Goal: Information Seeking & Learning: Learn about a topic

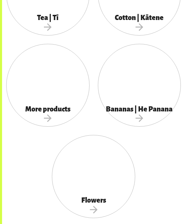
scroll to position [635, 0]
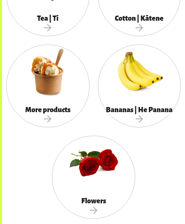
click at [58, 109] on span "More products" at bounding box center [47, 115] width 83 height 18
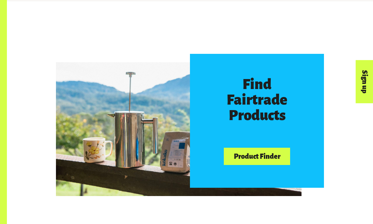
scroll to position [283, 0]
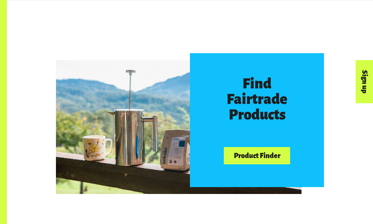
click at [184, 156] on link "Product Finder" at bounding box center [257, 156] width 66 height 18
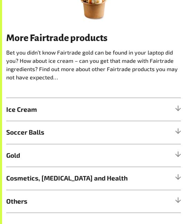
scroll to position [260, 0]
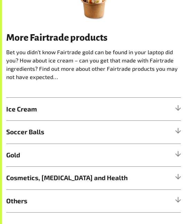
click at [128, 173] on span "Cosmetics, Skin Care and Health" at bounding box center [71, 178] width 131 height 10
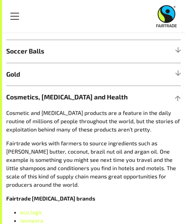
scroll to position [340, 0]
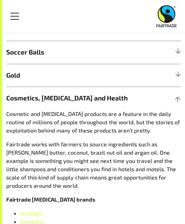
click at [136, 98] on span "Cosmetics, Skin Care and Health" at bounding box center [71, 98] width 131 height 10
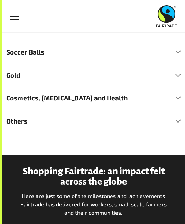
click at [136, 78] on h5 "Gold" at bounding box center [93, 75] width 174 height 23
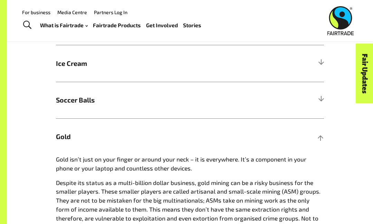
scroll to position [388, 0]
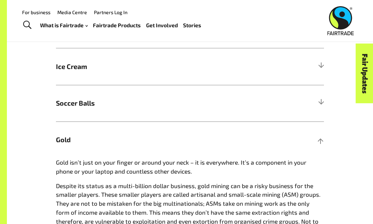
click at [184, 137] on div at bounding box center [321, 140] width 6 height 6
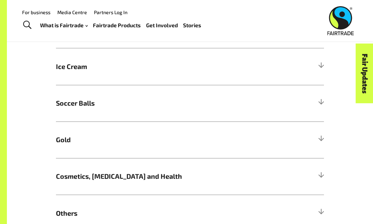
click at [184, 64] on div at bounding box center [321, 67] width 6 height 6
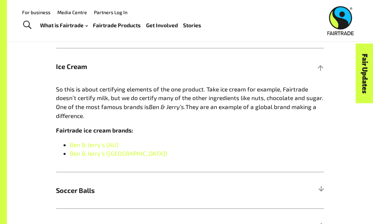
click at [184, 80] on h5 "Ice Cream" at bounding box center [190, 66] width 268 height 37
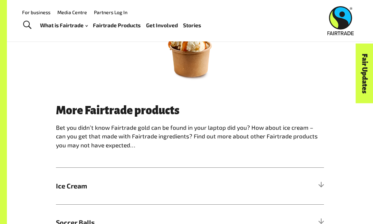
scroll to position [136, 0]
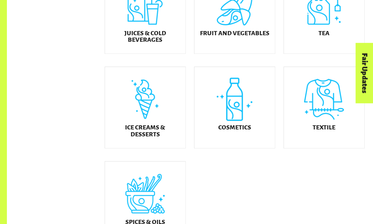
scroll to position [309, 0]
click at [232, 129] on h5 "Cosmetics" at bounding box center [234, 127] width 33 height 7
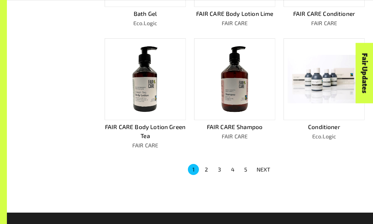
scroll to position [368, 0]
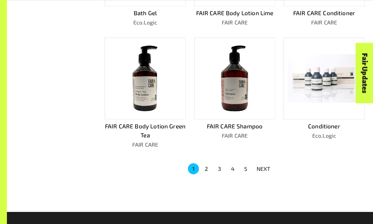
click at [210, 163] on button "2" at bounding box center [206, 168] width 11 height 11
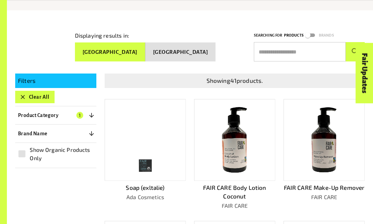
scroll to position [99, 0]
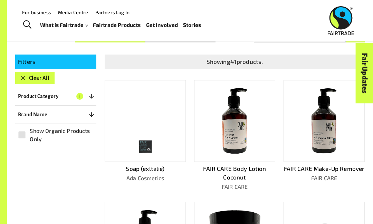
click at [32, 96] on p "Product Category" at bounding box center [38, 96] width 40 height 8
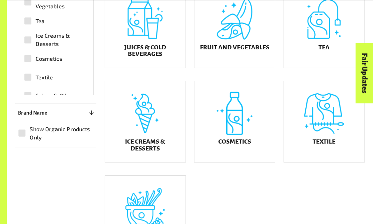
scroll to position [296, 0]
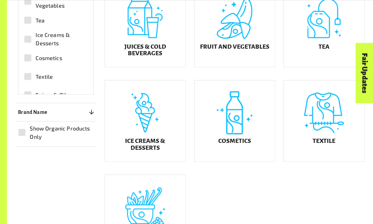
click at [142, 136] on div "Ice Creams & Desserts" at bounding box center [145, 120] width 80 height 81
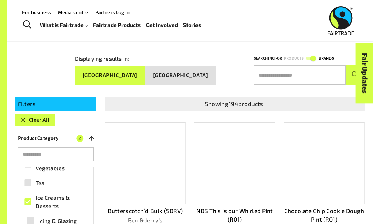
scroll to position [56, 0]
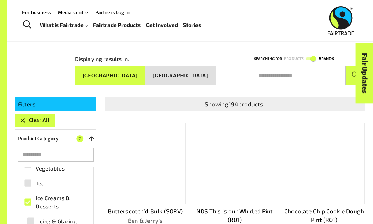
click at [32, 116] on button "Clear All" at bounding box center [34, 120] width 39 height 12
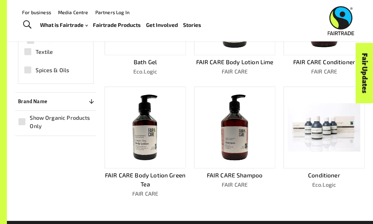
scroll to position [318, 0]
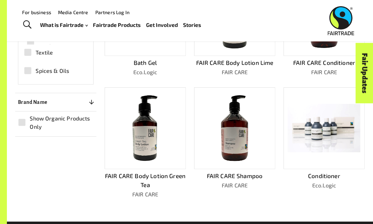
click at [72, 131] on span "Show Organic Products Only" at bounding box center [61, 122] width 63 height 17
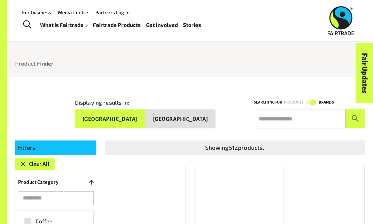
scroll to position [0, 0]
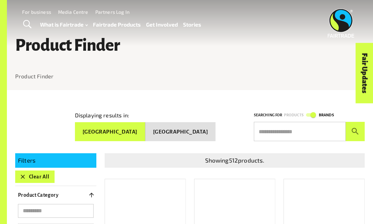
click at [40, 161] on p "Filters" at bounding box center [56, 160] width 76 height 9
click at [32, 171] on button "Clear All" at bounding box center [34, 177] width 39 height 12
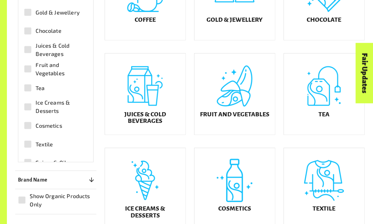
scroll to position [223, 0]
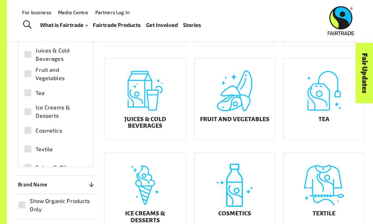
click at [241, 101] on div "Fruit and Vegetables" at bounding box center [234, 98] width 80 height 81
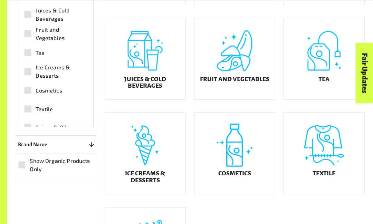
scroll to position [264, 0]
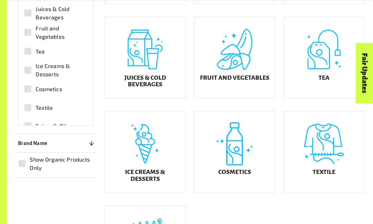
click at [308, 136] on div "Textile" at bounding box center [324, 152] width 80 height 81
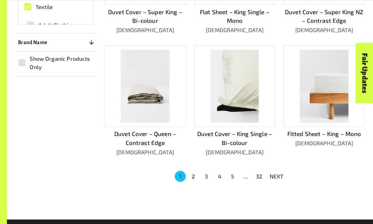
scroll to position [379, 0]
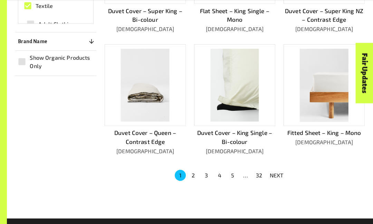
click at [192, 170] on button "2" at bounding box center [193, 175] width 11 height 11
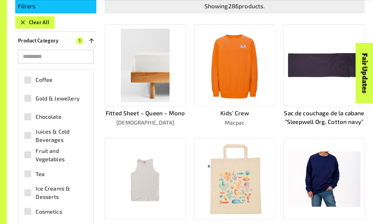
scroll to position [155, 0]
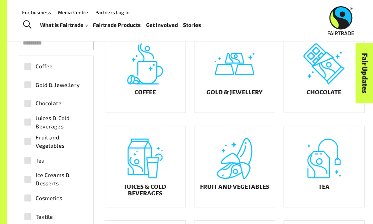
click at [155, 81] on div "Coffee" at bounding box center [145, 71] width 80 height 81
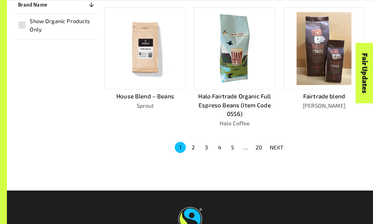
scroll to position [418, 0]
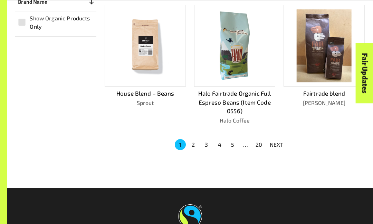
click at [194, 140] on button "2" at bounding box center [193, 144] width 11 height 11
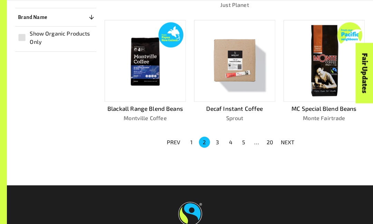
scroll to position [402, 0]
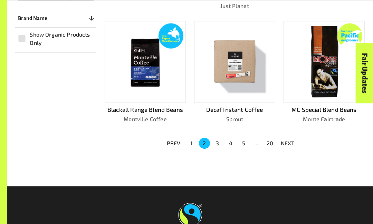
click at [218, 138] on button "3" at bounding box center [217, 143] width 11 height 11
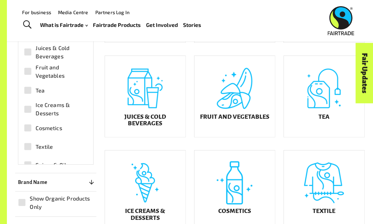
scroll to position [225, 0]
click at [240, 121] on h5 "Fruit and Vegetables" at bounding box center [234, 117] width 69 height 7
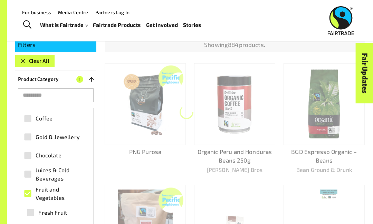
scroll to position [90, 0]
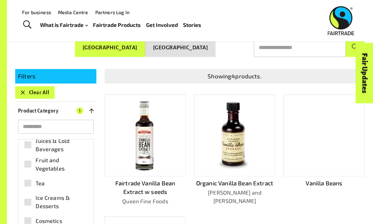
scroll to position [77, 0]
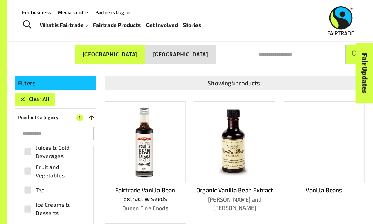
click at [228, 162] on img at bounding box center [234, 142] width 31 height 73
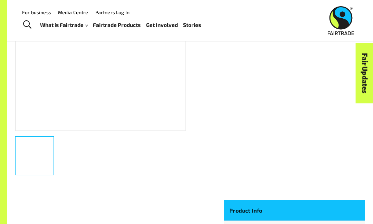
scroll to position [157, 0]
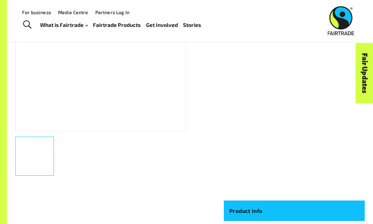
click at [150, 103] on div at bounding box center [100, 45] width 171 height 171
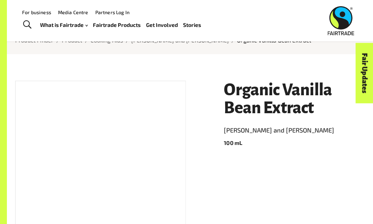
scroll to position [17, 0]
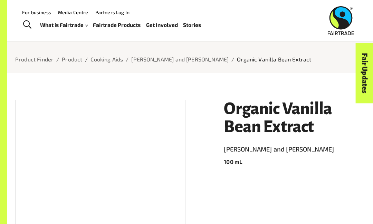
click at [142, 176] on div at bounding box center [100, 185] width 171 height 171
click at [143, 174] on div at bounding box center [100, 185] width 171 height 171
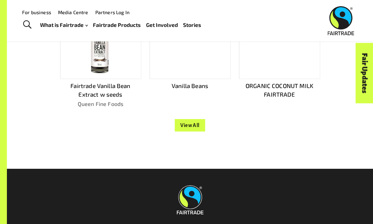
click at [192, 119] on button "View All" at bounding box center [190, 125] width 30 height 12
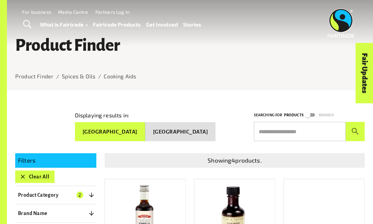
click at [28, 174] on button "Clear All" at bounding box center [34, 177] width 39 height 12
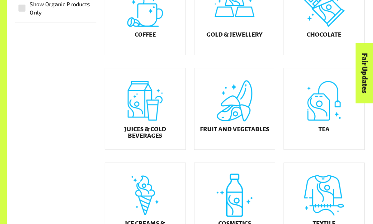
scroll to position [214, 0]
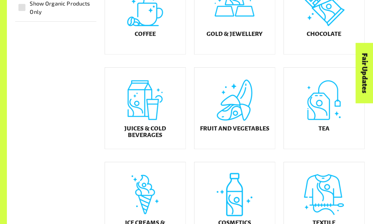
click at [140, 118] on div "Juices & Cold Beverages" at bounding box center [145, 108] width 80 height 81
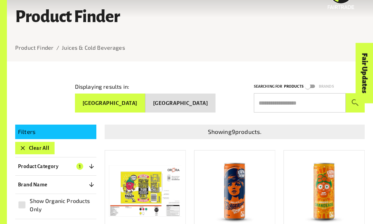
click at [23, 149] on button "Clear All" at bounding box center [34, 148] width 39 height 12
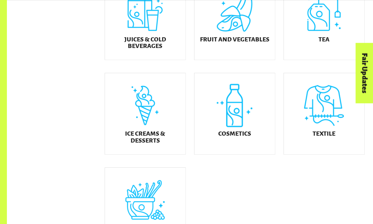
scroll to position [305, 0]
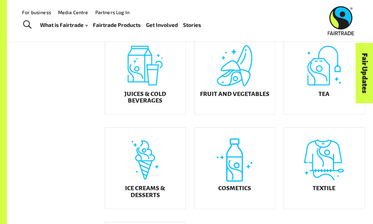
click at [125, 187] on div "Ice Creams & Desserts" at bounding box center [145, 168] width 80 height 81
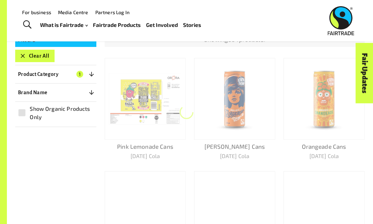
scroll to position [90, 0]
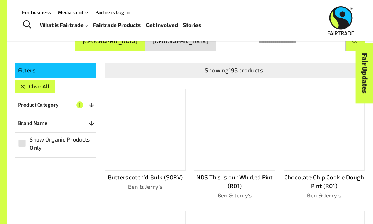
click at [338, 148] on div at bounding box center [323, 130] width 81 height 82
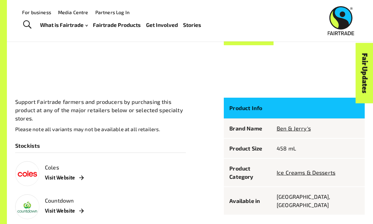
scroll to position [277, 0]
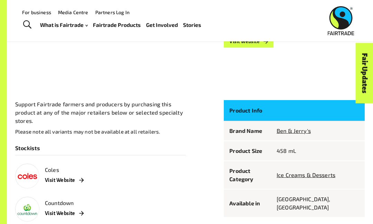
click at [119, 116] on p "Support Fairtrade farmers and producers by purchasing this product at any of th…" at bounding box center [100, 112] width 171 height 25
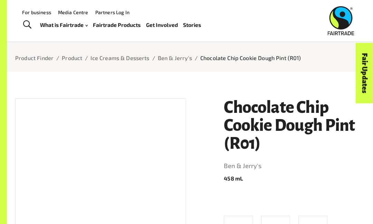
scroll to position [0, 0]
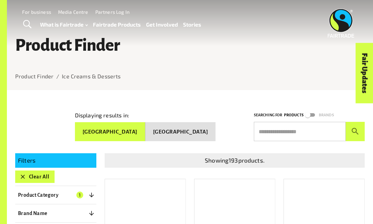
scroll to position [126, 0]
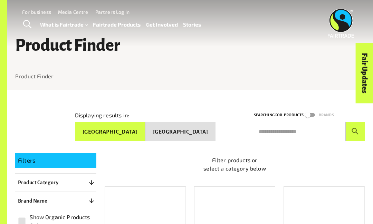
click at [183, 182] on div "Coffee" at bounding box center [140, 222] width 89 height 95
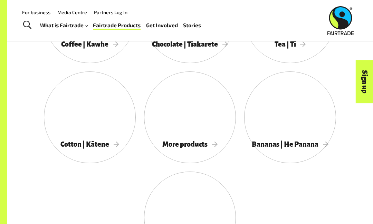
scroll to position [583, 0]
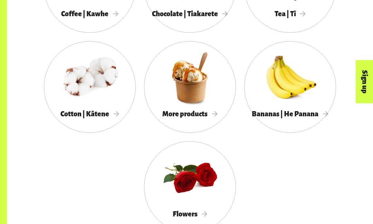
click at [78, 8] on header "Menu For business Media Centre Partners Log In What is Fairtrade How Fairtrade …" at bounding box center [186, 23] width 373 height 46
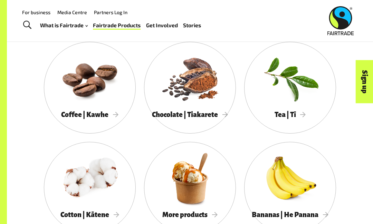
scroll to position [515, 0]
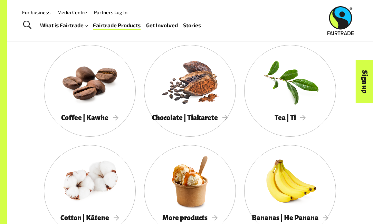
click at [71, 83] on div at bounding box center [90, 81] width 92 height 60
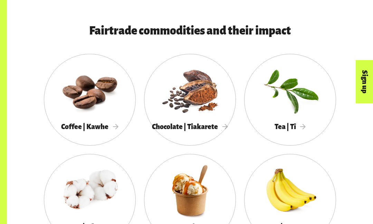
scroll to position [498, 0]
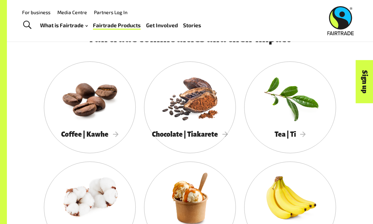
click at [297, 94] on div at bounding box center [290, 98] width 92 height 60
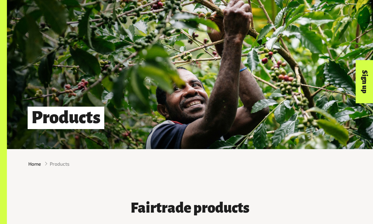
scroll to position [534, 0]
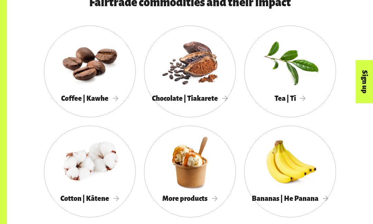
click at [77, 171] on div at bounding box center [90, 162] width 92 height 60
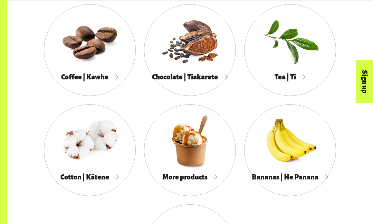
scroll to position [556, 0]
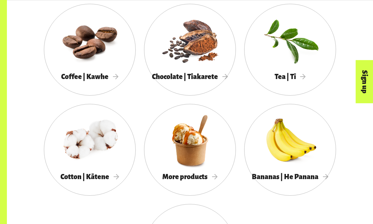
click at [271, 135] on div at bounding box center [290, 140] width 92 height 60
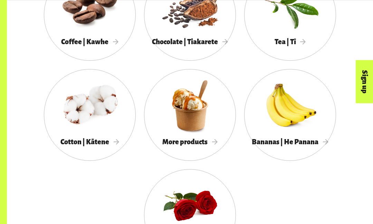
scroll to position [590, 0]
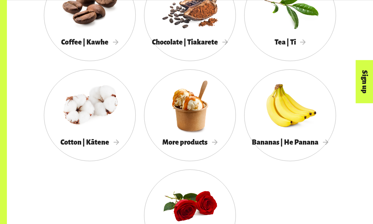
click at [65, 35] on header "Menu For business Media Centre Partners Log In What is Fairtrade How Fairtrade …" at bounding box center [186, 20] width 373 height 41
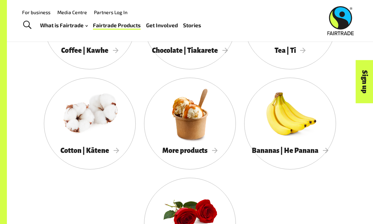
scroll to position [575, 0]
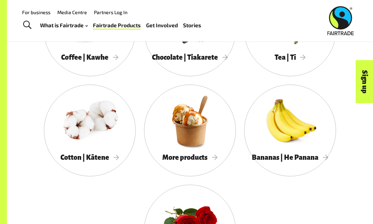
click at [83, 62] on div "Coffee | Kawhe" at bounding box center [90, 58] width 92 height 14
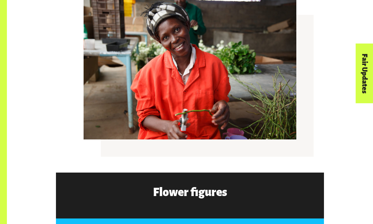
scroll to position [1035, 0]
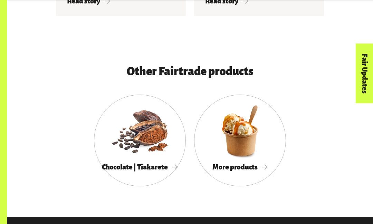
scroll to position [1466, 0]
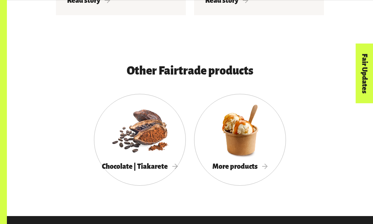
click at [257, 170] on span "More products" at bounding box center [239, 167] width 55 height 8
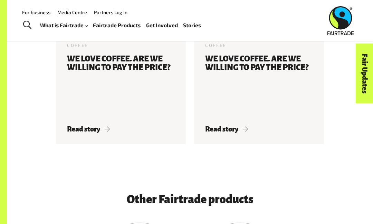
scroll to position [1337, 0]
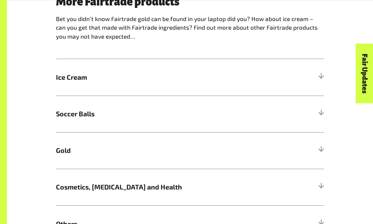
scroll to position [378, 0]
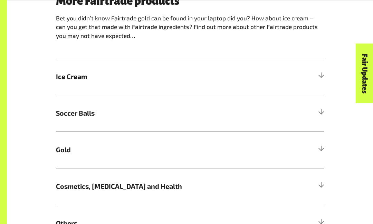
click at [315, 217] on h5 "Others" at bounding box center [190, 223] width 268 height 37
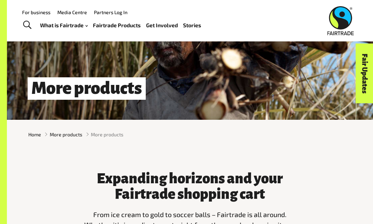
scroll to position [0, 0]
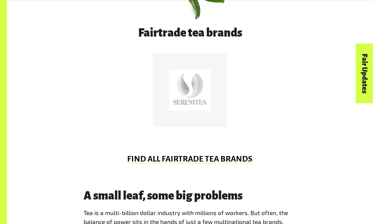
scroll to position [348, 0]
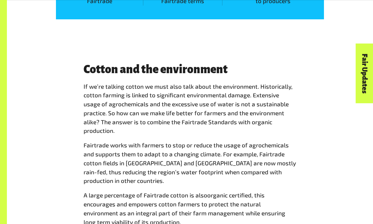
scroll to position [1176, 0]
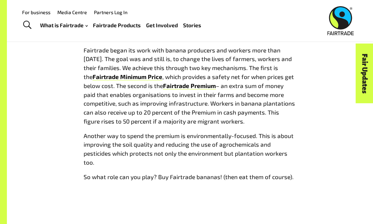
scroll to position [573, 0]
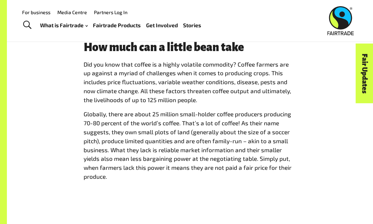
scroll to position [757, 0]
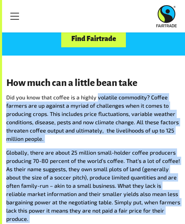
scroll to position [762, 0]
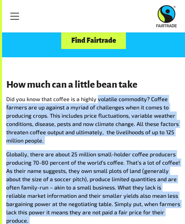
click at [142, 80] on h3 "How much can a little bean take" at bounding box center [93, 84] width 174 height 10
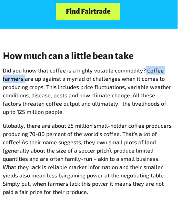
scroll to position [783, 0]
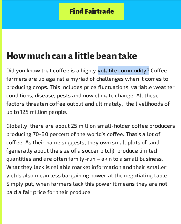
click at [99, 85] on span "Did you know that coffee is a highly volatile commodity? Coffee farmers are up …" at bounding box center [90, 91] width 169 height 48
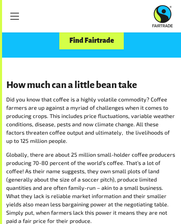
scroll to position [747, 0]
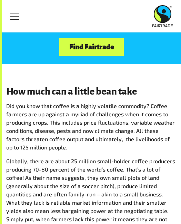
click at [103, 1] on div "Menu For business Media Centre Partners Log In What is Fairtrade How Fairtrade …" at bounding box center [90, 16] width 181 height 32
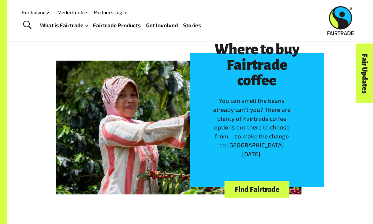
scroll to position [555, 0]
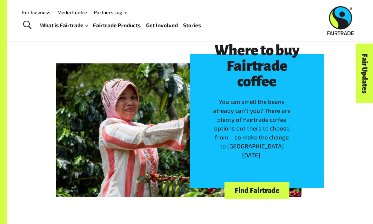
click at [184, 187] on link "Find Fairtrade" at bounding box center [256, 191] width 65 height 18
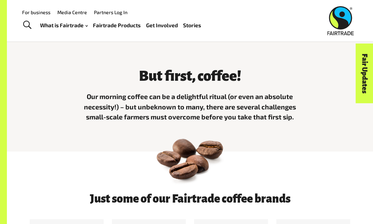
scroll to position [0, 0]
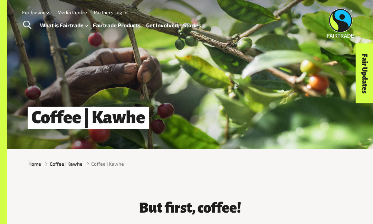
click at [184, 18] on div "For business Media Centre Partners Log In What is Fairtrade How Fairtrade works…" at bounding box center [166, 21] width 303 height 26
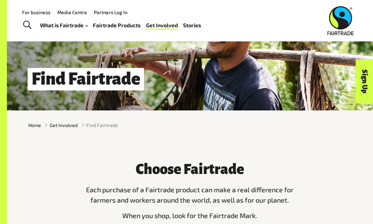
scroll to position [38, 0]
